Goal: Transaction & Acquisition: Purchase product/service

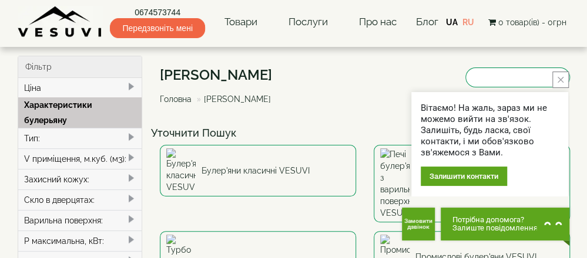
click at [563, 82] on button "close button" at bounding box center [560, 80] width 16 height 16
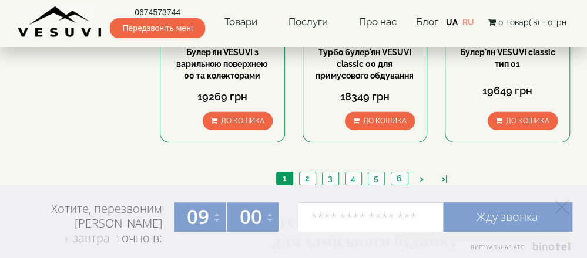
scroll to position [1386, 0]
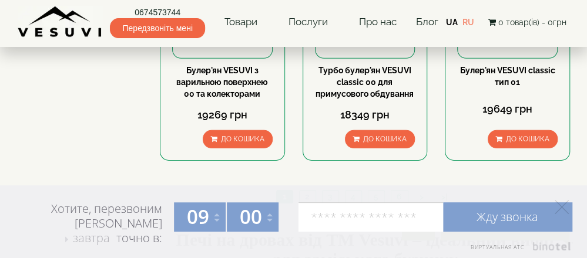
click at [305, 191] on link "2" at bounding box center [307, 197] width 16 height 12
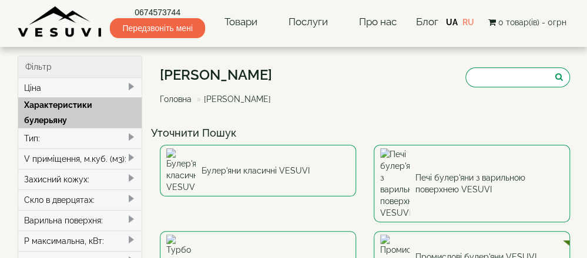
type input "*****"
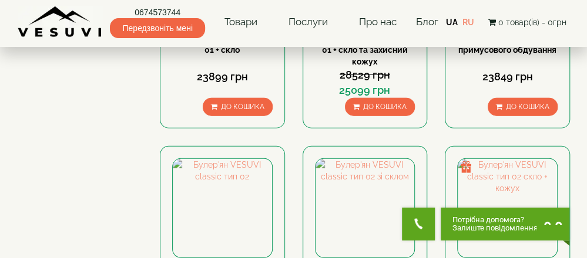
scroll to position [1292, 0]
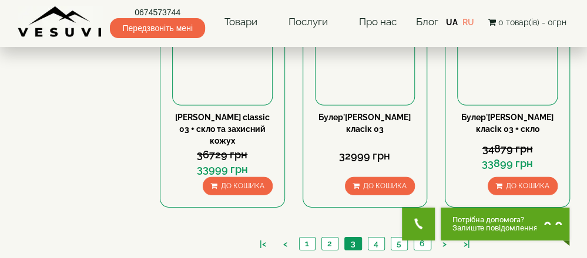
scroll to position [1397, 0]
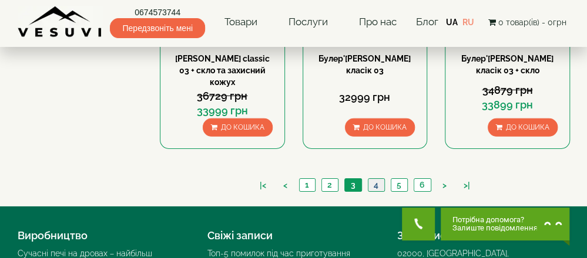
click at [372, 179] on link "4" at bounding box center [376, 185] width 16 height 12
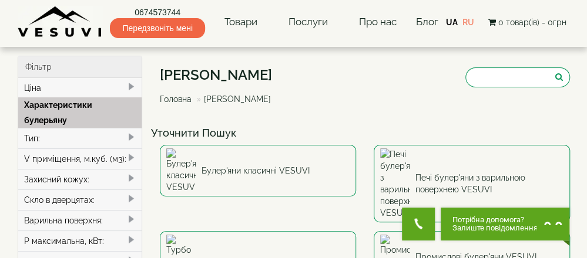
type input "*****"
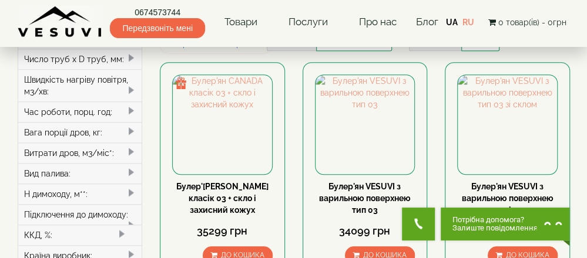
scroll to position [528, 0]
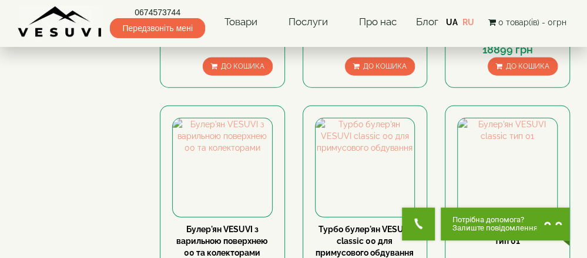
scroll to position [1210, 0]
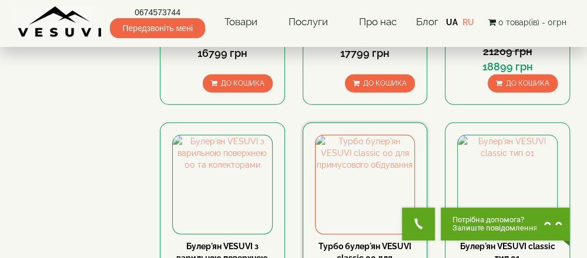
click at [359, 242] on link "Турбо булер'ян VESUVI classic 00 для примусового обдування" at bounding box center [364, 258] width 98 height 33
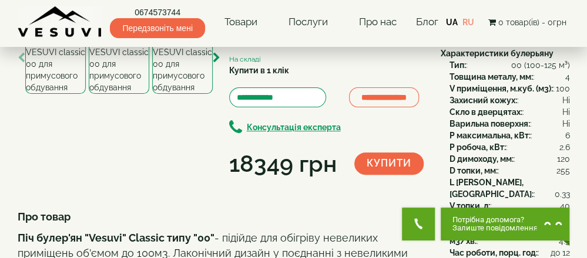
scroll to position [117, 0]
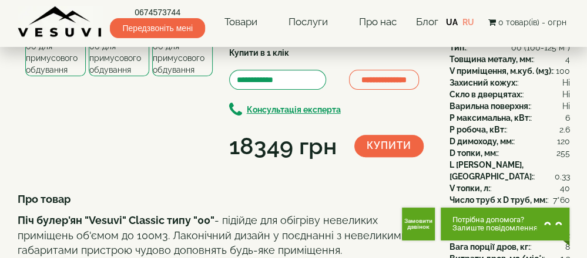
click at [139, 76] on img at bounding box center [119, 41] width 60 height 72
click at [198, 76] on img at bounding box center [182, 41] width 60 height 72
click at [218, 46] on icon "button" at bounding box center [217, 40] width 8 height 11
click at [191, 76] on img at bounding box center [182, 41] width 60 height 72
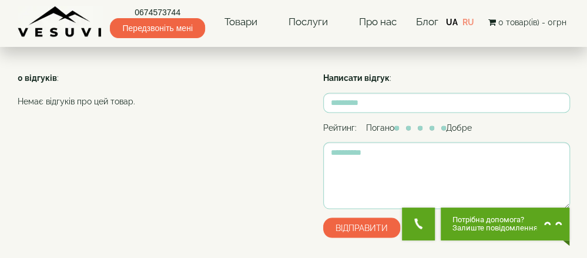
scroll to position [822, 0]
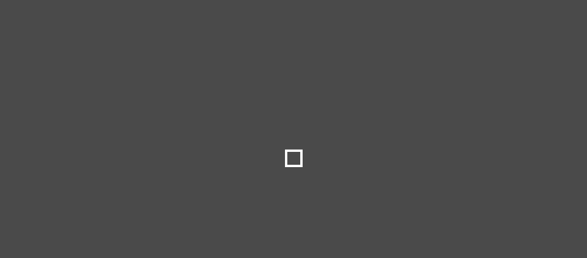
select select
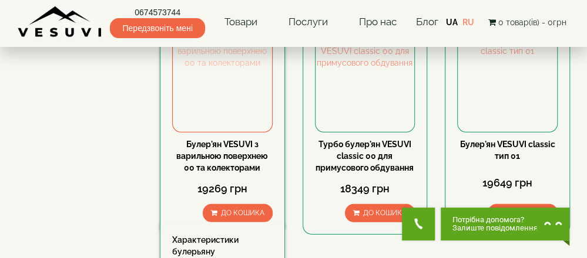
scroll to position [1327, 0]
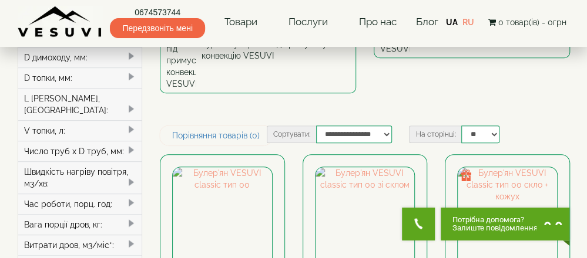
scroll to position [235, 0]
